Goal: Browse casually

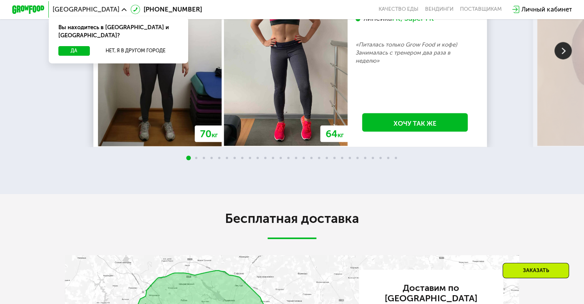
scroll to position [1345, 0]
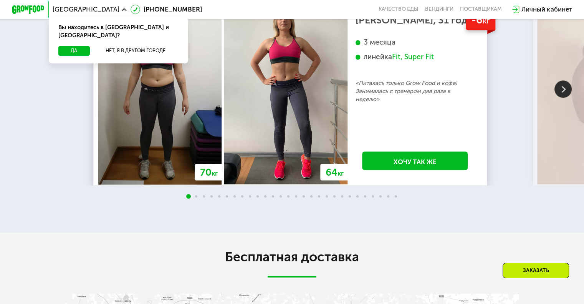
click at [556, 98] on img at bounding box center [563, 88] width 17 height 17
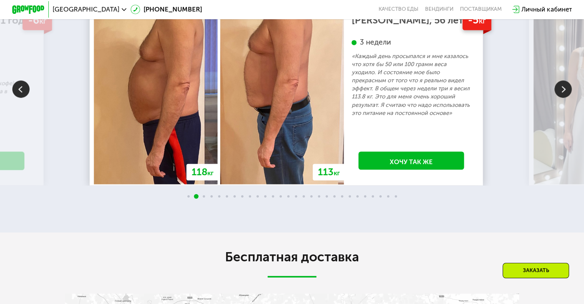
click at [564, 98] on img at bounding box center [563, 88] width 17 height 17
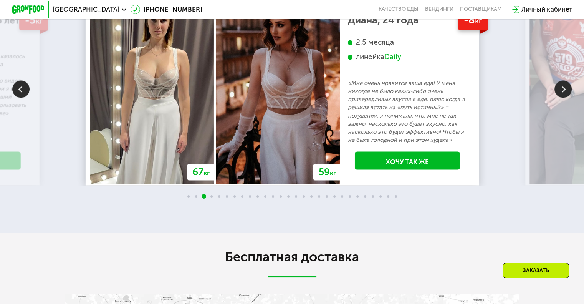
click at [564, 98] on img at bounding box center [563, 88] width 17 height 17
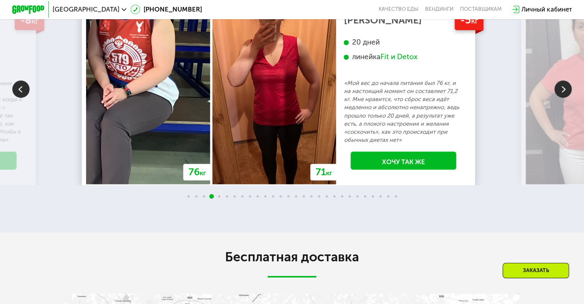
click at [564, 98] on img at bounding box center [563, 88] width 17 height 17
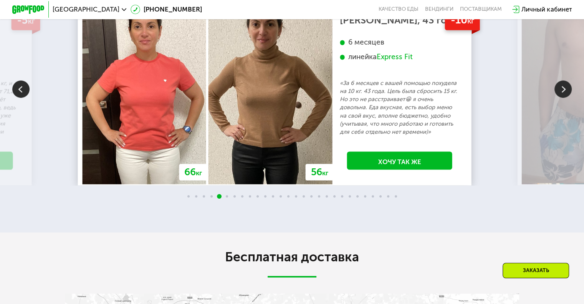
click at [564, 98] on img at bounding box center [563, 88] width 17 height 17
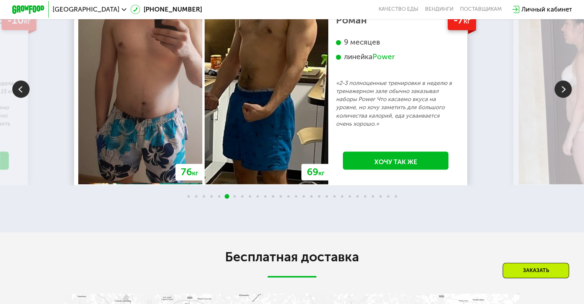
click at [564, 98] on img at bounding box center [563, 88] width 17 height 17
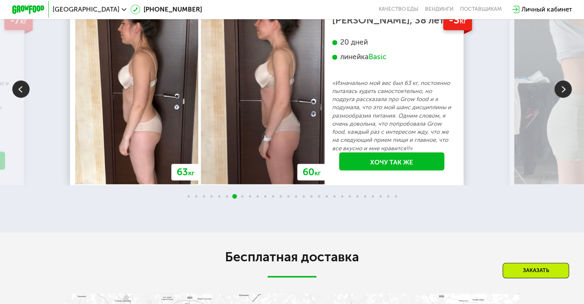
click at [564, 98] on img at bounding box center [563, 88] width 17 height 17
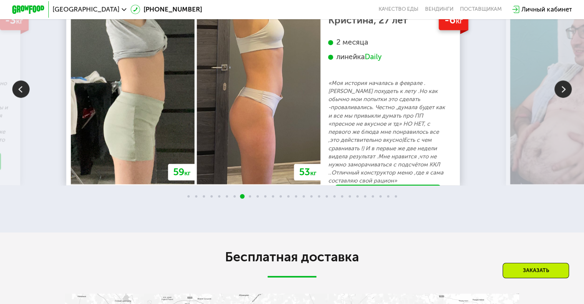
click at [564, 98] on img at bounding box center [563, 88] width 17 height 17
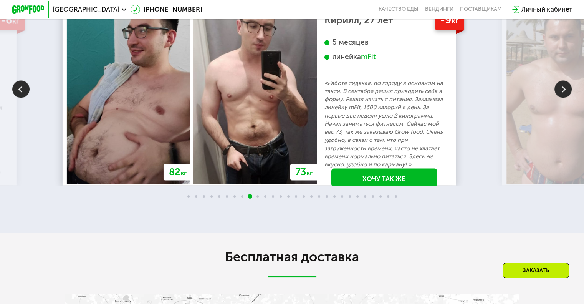
click at [564, 98] on img at bounding box center [563, 88] width 17 height 17
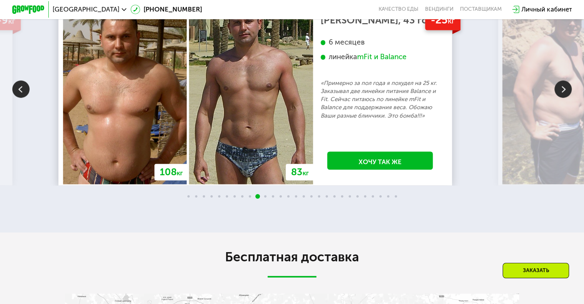
click at [564, 98] on img at bounding box center [563, 88] width 17 height 17
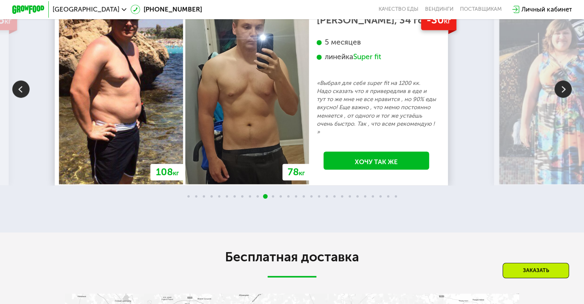
click at [564, 98] on img at bounding box center [563, 88] width 17 height 17
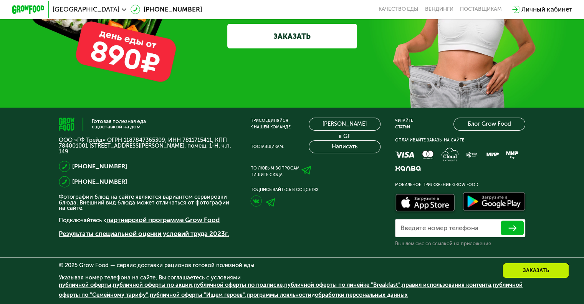
scroll to position [2440, 0]
